Goal: Information Seeking & Learning: Learn about a topic

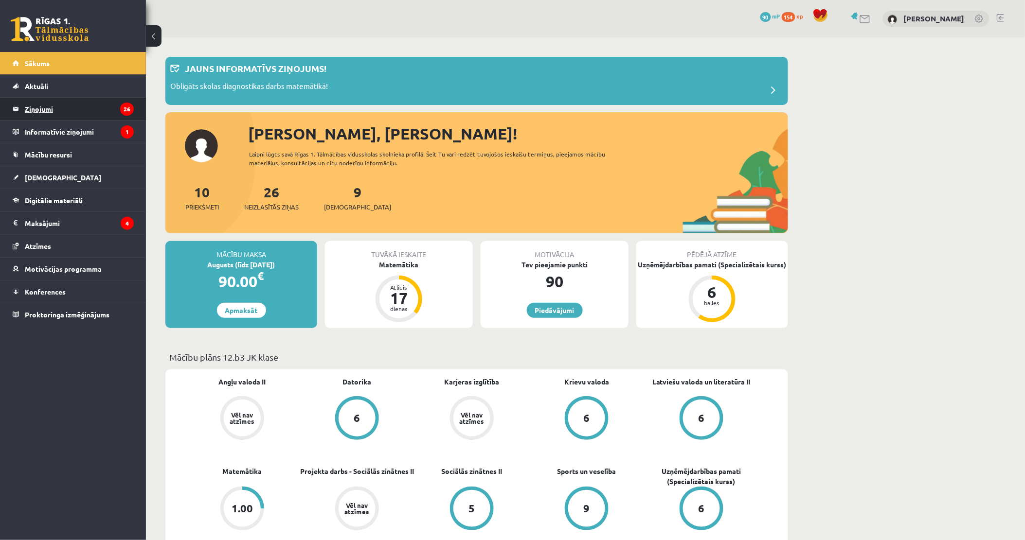
click at [72, 107] on legend "Ziņojumi 26" at bounding box center [79, 109] width 109 height 22
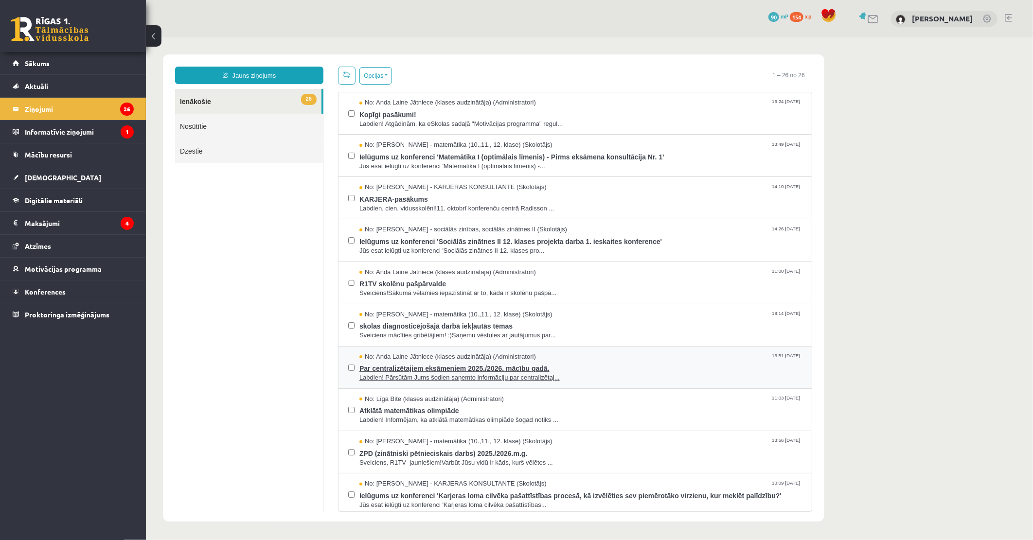
click at [423, 367] on span "Par centralizētajiem eksāmeniem 2025./2026. mācību gadā." at bounding box center [580, 367] width 442 height 12
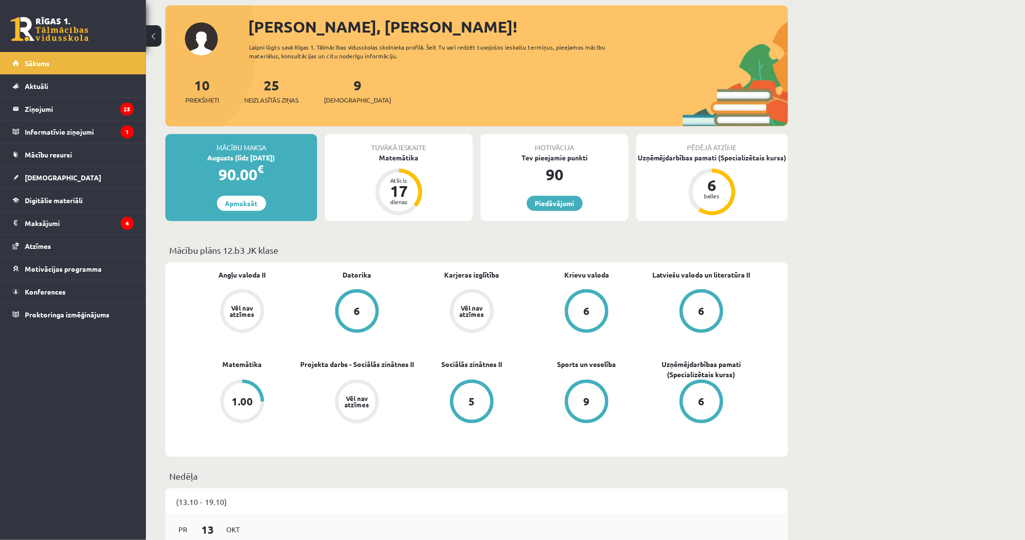
scroll to position [108, 0]
